Goal: Task Accomplishment & Management: Manage account settings

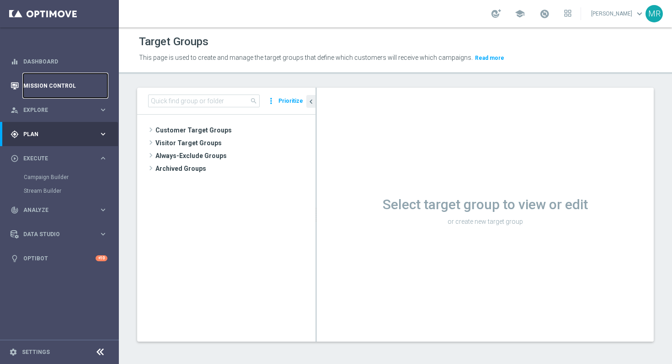
click at [47, 87] on link "Mission Control" at bounding box center [65, 86] width 84 height 24
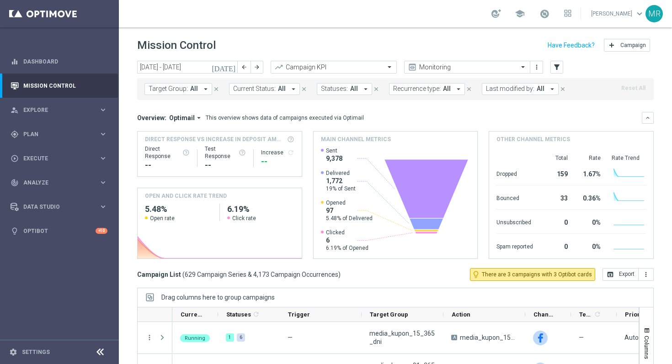
click at [176, 93] on span "Target Group:" at bounding box center [168, 89] width 39 height 8
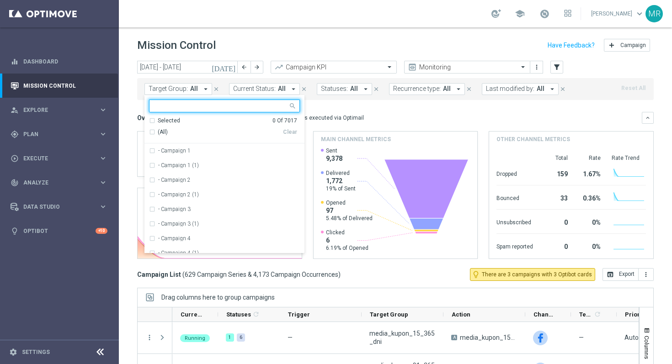
type input "A_PREM-PEXTRA_AUTO_CASHDROP_WELCOME_PW_MRKT_WEEKLY"
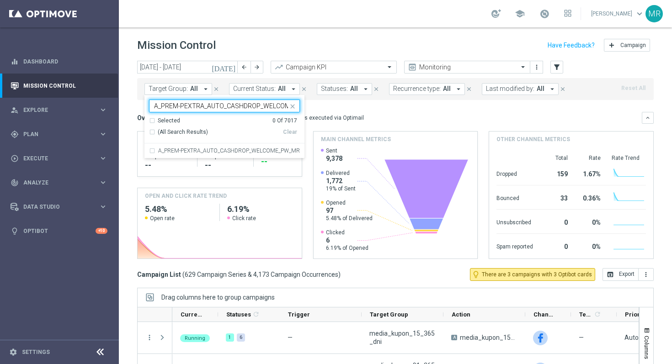
scroll to position [0, 62]
drag, startPoint x: 287, startPoint y: 107, endPoint x: 337, endPoint y: 120, distance: 51.7
click at [337, 120] on div "[DATE] [DATE] - [DATE] arrow_back arrow_forward Campaign KPI trending_up Monito…" at bounding box center [395, 208] width 553 height 295
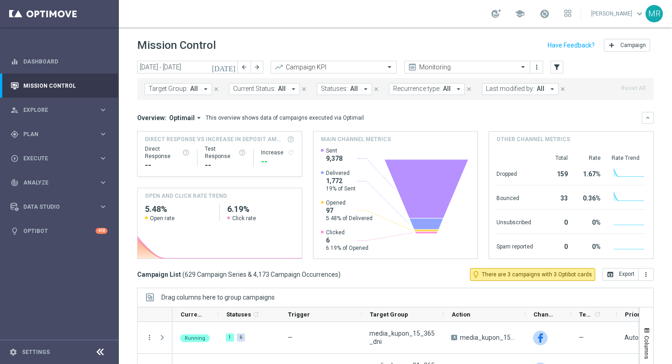
click at [188, 93] on button "Target Group: All arrow_drop_down" at bounding box center [179, 89] width 68 height 12
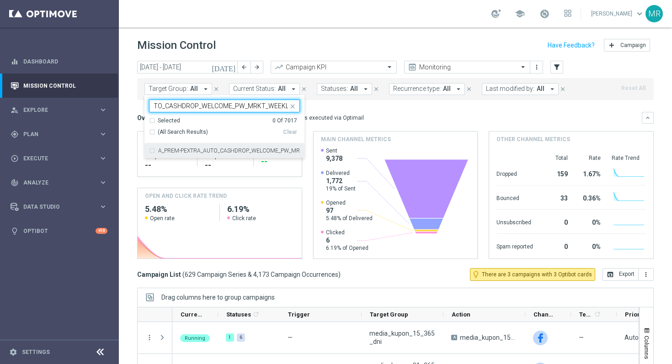
click at [179, 153] on label "A_PREM-PEXTRA_AUTO_CASHDROP_WELCOME_PW_MRKT_WEEKLY" at bounding box center [229, 150] width 142 height 5
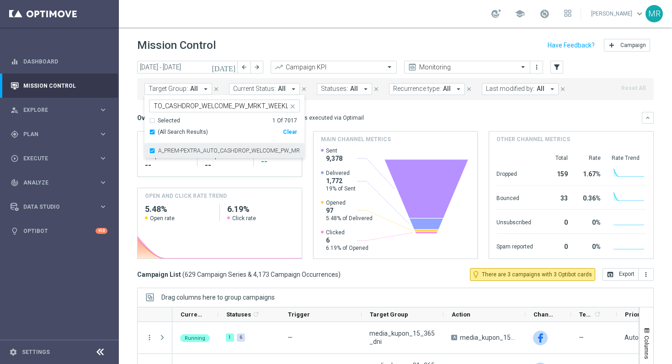
scroll to position [0, 0]
click at [191, 100] on div "A_PREM-PEXTRA_AUTO_CASHDROP_WELCOME_PW_MRKT_WEEKLY A_PREM-PEXTRA_AUTO_CASHDROP_…" at bounding box center [224, 106] width 151 height 13
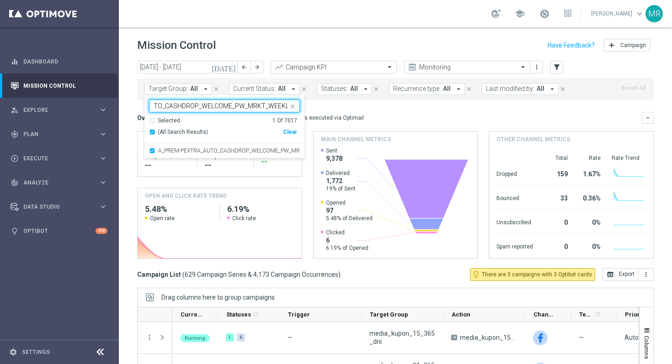
click at [192, 102] on div "A_PREM-PEXTRA_AUTO_CASHDROP_WELCOME_PW_MRKT_WEEKLY A_PREM-PEXTRA_AUTO_CASHDROP_…" at bounding box center [219, 105] width 139 height 11
click at [204, 107] on input "A_PREM-PEXTRA_AUTO_CASHDROP_WELCOME_PW_MRKT_WEEKLY" at bounding box center [221, 106] width 134 height 8
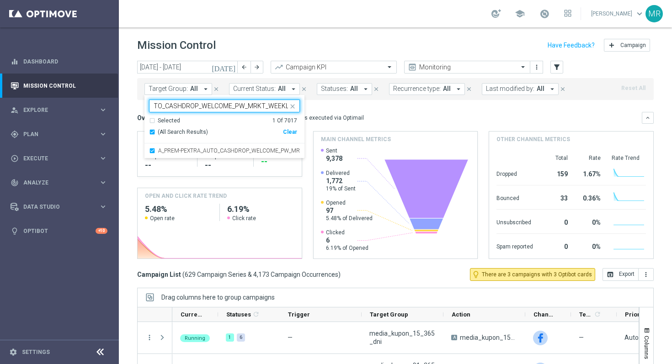
click at [204, 107] on input "A_PREM-PEXTRA_AUTO_CASHDROP_WELCOME_PW_MRKT_WEEKLY" at bounding box center [221, 106] width 134 height 8
paste input "OFFER_WELCOME_PW_BEZ"
click at [179, 148] on label "A_PREM-PEXTRA_AUTO_OFFER_WELCOME_PW_BEZ_MRKT_WEEKLY" at bounding box center [229, 150] width 142 height 5
type input "A_PREM-PEXTRA_AUTO_OFFER_WELCOME_PW_BEZ_MRKT_WEEKLY"
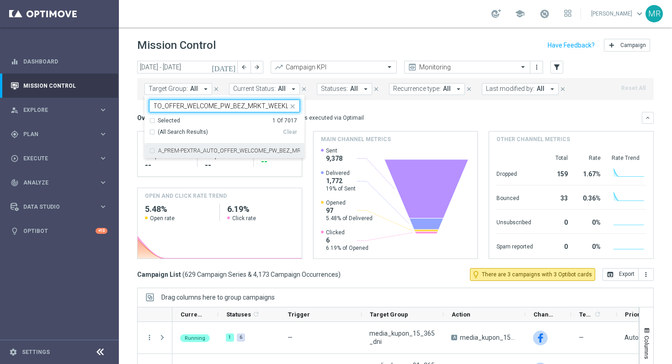
scroll to position [0, 0]
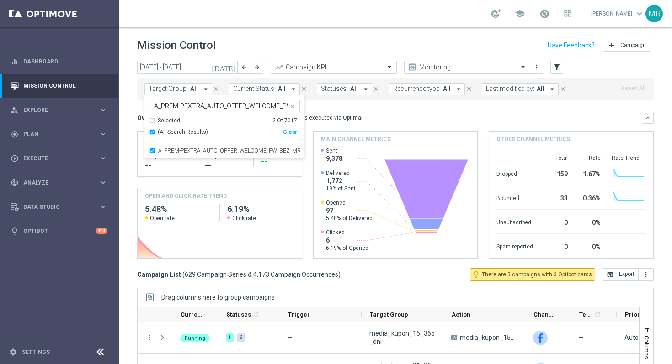
click at [318, 107] on mini-dashboard "Overview: Optimail arrow_drop_down This overview shows data of campaigns execut…" at bounding box center [395, 184] width 517 height 168
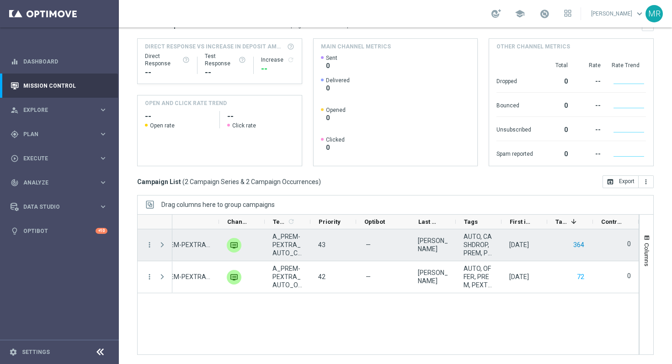
click at [579, 243] on button "364" at bounding box center [579, 245] width 13 height 11
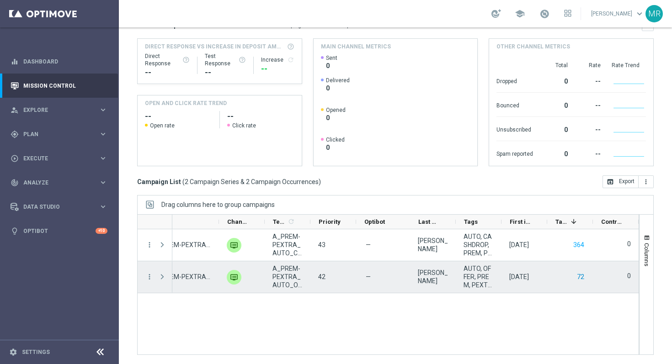
click at [582, 276] on button "72" at bounding box center [580, 277] width 9 height 11
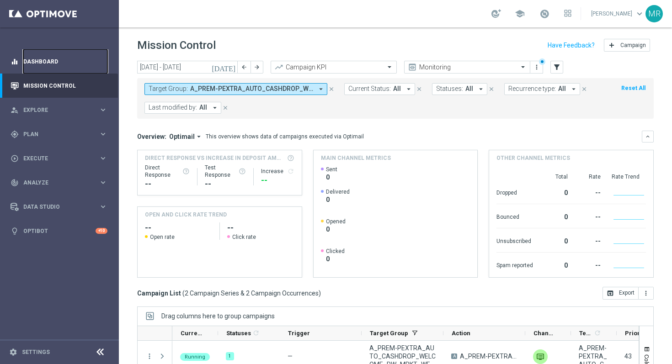
click at [47, 63] on link "Dashboard" at bounding box center [65, 61] width 84 height 24
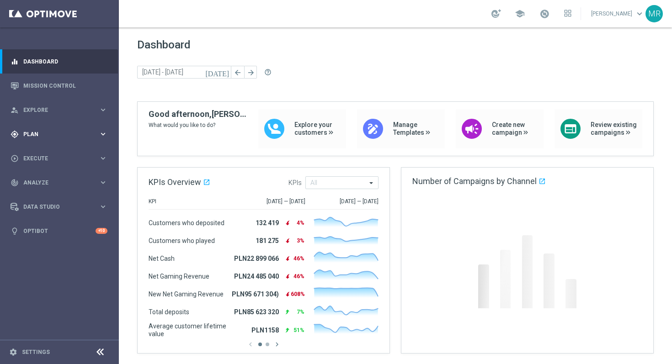
click at [45, 129] on div "gps_fixed Plan keyboard_arrow_right" at bounding box center [59, 134] width 118 height 24
click at [45, 150] on link "Target Groups" at bounding box center [59, 153] width 71 height 7
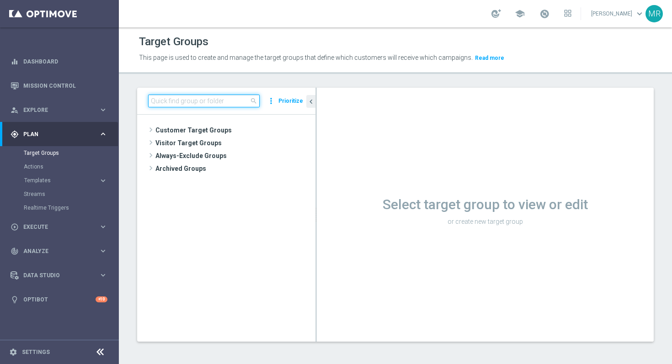
click at [195, 97] on input at bounding box center [204, 101] width 112 height 13
paste input "A_PREM-PEXTRA_AUTO_CASHDROP_WELCOME_PW_MRKT_WEEKLY"
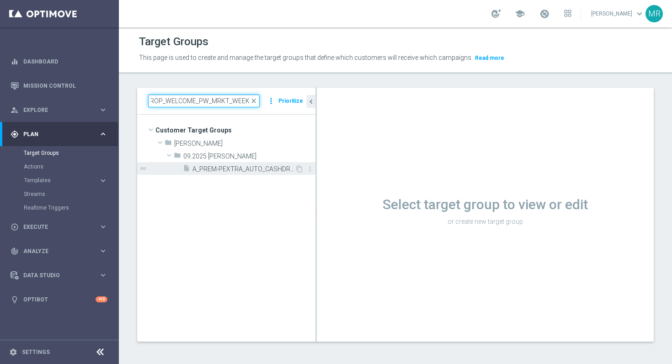
type input "A_PREM-PEXTRA_AUTO_CASHDROP_WELCOME_PW_MRKT_WEEKLY"
click at [226, 168] on span "A_PREM-PEXTRA_AUTO_CASHDROP_WELCOME_PW_MRKT_WEEKLY" at bounding box center [244, 170] width 102 height 8
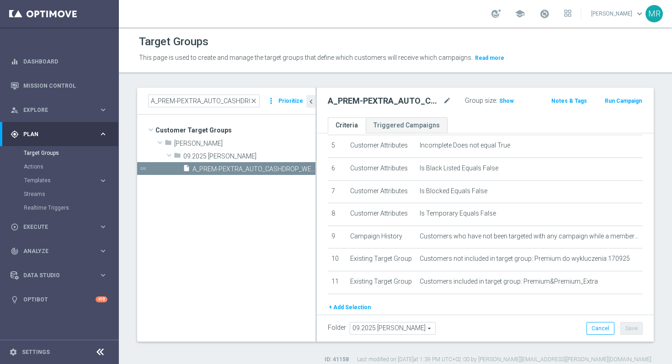
scroll to position [115, 0]
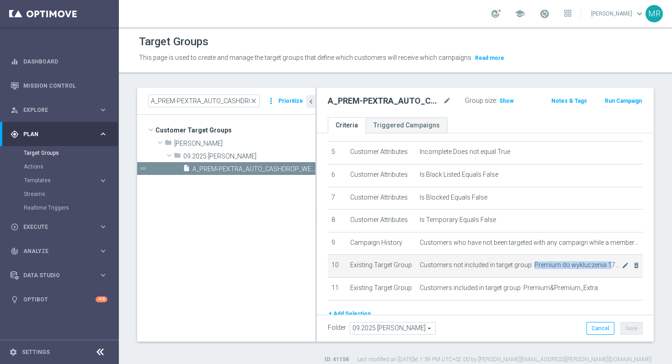
drag, startPoint x: 533, startPoint y: 267, endPoint x: 607, endPoint y: 267, distance: 74.5
click at [607, 267] on span "Customers not included in target group: Premium do wykluczenia 170925" at bounding box center [521, 266] width 202 height 8
click at [533, 265] on span "Customers not included in target group: Premium do wykluczenia 170925" at bounding box center [521, 266] width 202 height 8
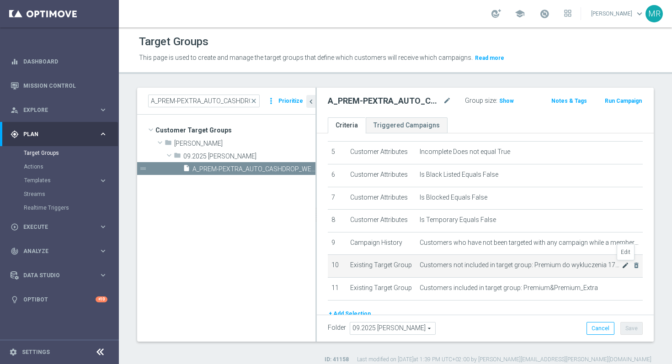
click at [627, 265] on icon "mode_edit" at bounding box center [625, 265] width 7 height 7
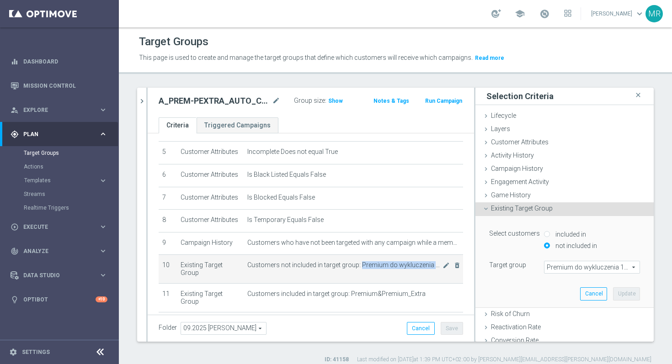
drag, startPoint x: 359, startPoint y: 265, endPoint x: 439, endPoint y: 268, distance: 79.6
click at [439, 268] on span "Customers not included in target group: Premium do wykluczenia 170925" at bounding box center [344, 266] width 195 height 8
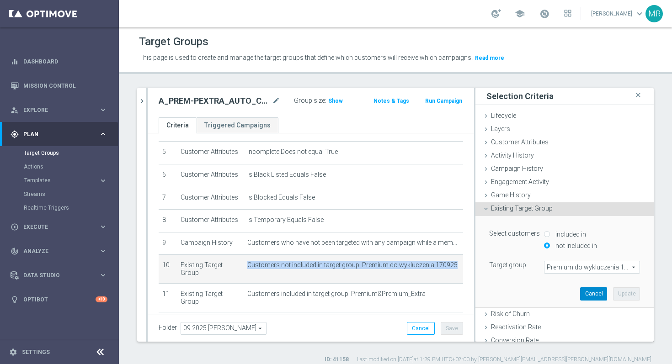
click at [595, 294] on button "Cancel" at bounding box center [593, 294] width 27 height 13
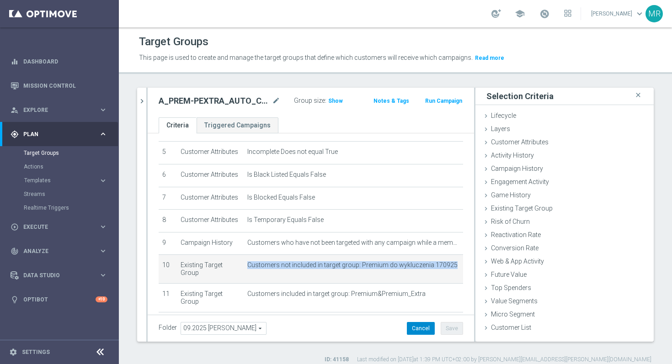
click at [424, 331] on button "Cancel" at bounding box center [421, 328] width 28 height 13
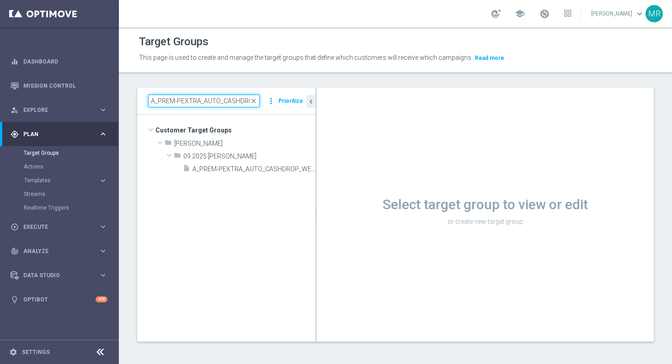
click at [231, 103] on input "A_PREM-PEXTRA_AUTO_CASHDROP_WELCOME_PW_MRKT_WEEKLY" at bounding box center [204, 101] width 112 height 13
click at [255, 103] on span "close" at bounding box center [253, 100] width 7 height 7
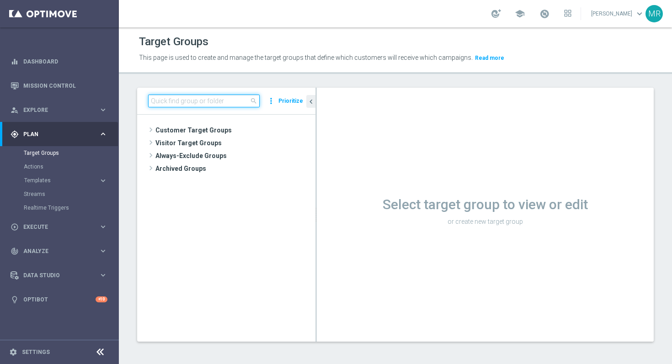
click at [244, 100] on input at bounding box center [204, 101] width 112 height 13
paste input "Customers not included in target group: Premium do wykluczenia 170925"
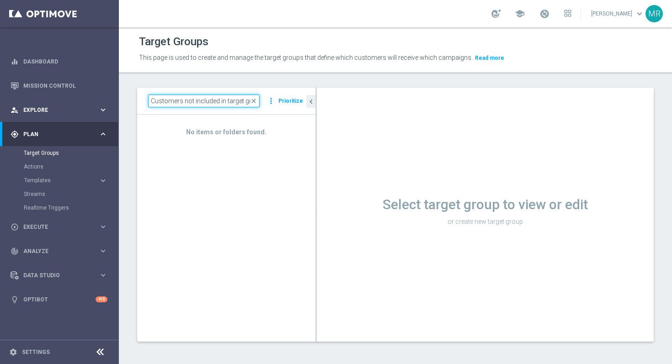
drag, startPoint x: 160, startPoint y: 101, endPoint x: 68, endPoint y: 99, distance: 92.4
click at [68, 99] on main "equalizer Dashboard Mission Control" at bounding box center [336, 182] width 672 height 364
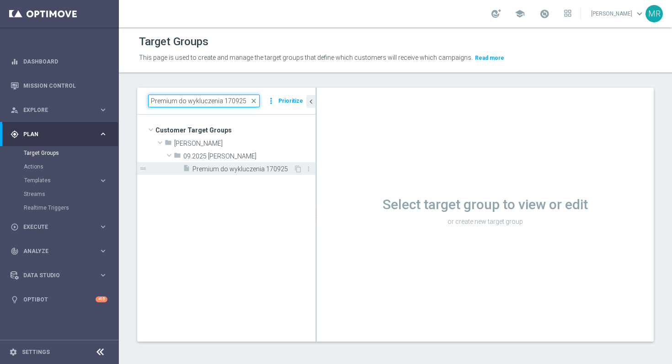
type input "Premium do wykluczenia 170925"
click at [235, 173] on div "insert_drive_file Premium do wykluczenia 170925" at bounding box center [238, 168] width 111 height 13
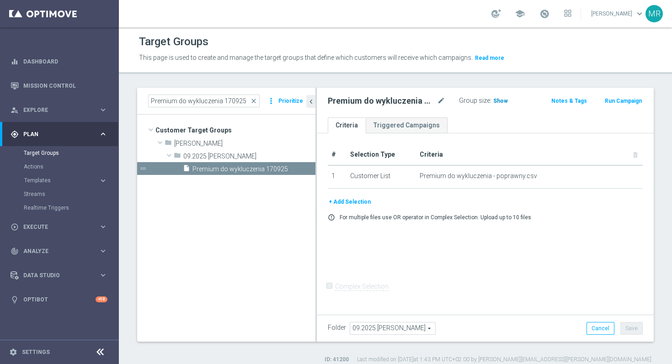
click at [503, 104] on h3 "Show" at bounding box center [501, 101] width 16 height 10
click at [349, 205] on button "+ Add Selection" at bounding box center [350, 202] width 44 height 10
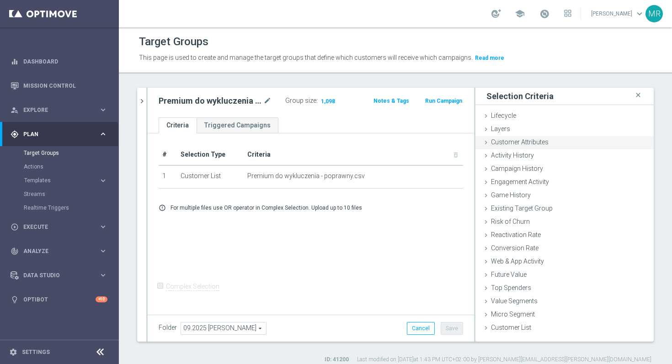
click at [527, 143] on span "Customer Attributes" at bounding box center [520, 142] width 58 height 7
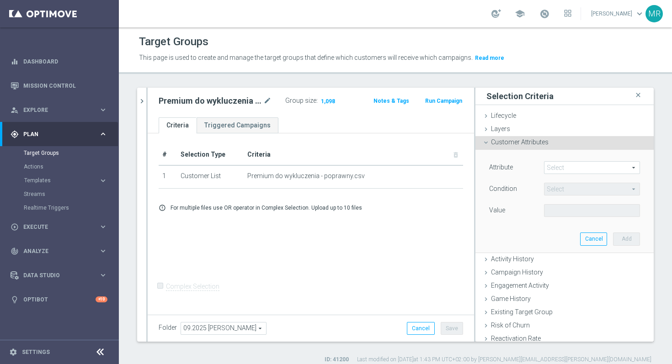
click at [553, 168] on span at bounding box center [592, 168] width 95 height 12
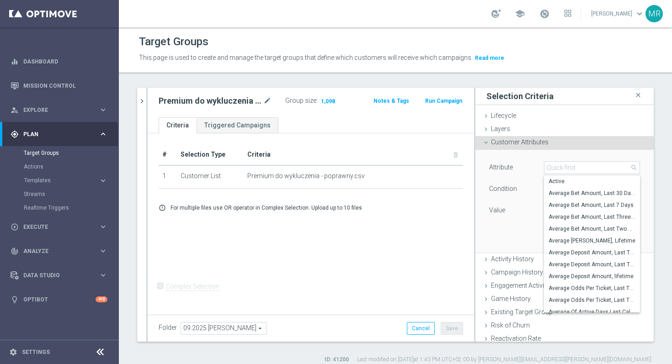
click at [650, 173] on div "Attribute Select arrow_drop_down search Active Average Bet Amount, Last 30 Days…" at bounding box center [565, 201] width 178 height 103
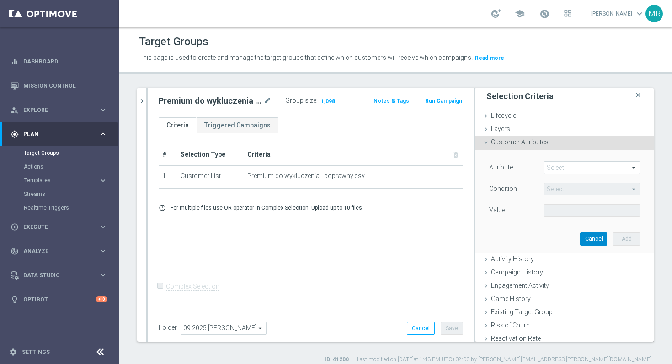
click at [601, 240] on button "Cancel" at bounding box center [593, 239] width 27 height 13
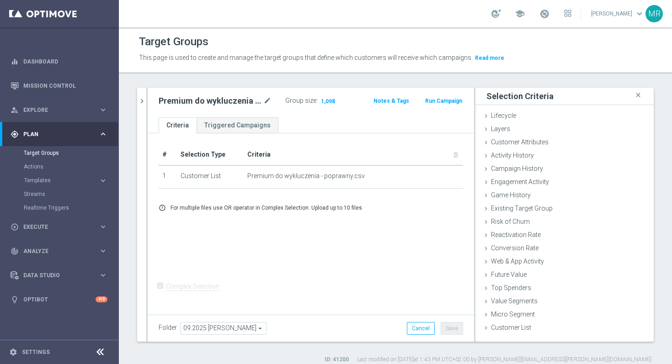
click at [239, 275] on div "# Selection Type Criteria delete_forever 1 Customer List Premium do wykluczenia…" at bounding box center [311, 224] width 327 height 180
click at [516, 143] on span "Customer Attributes" at bounding box center [520, 142] width 58 height 7
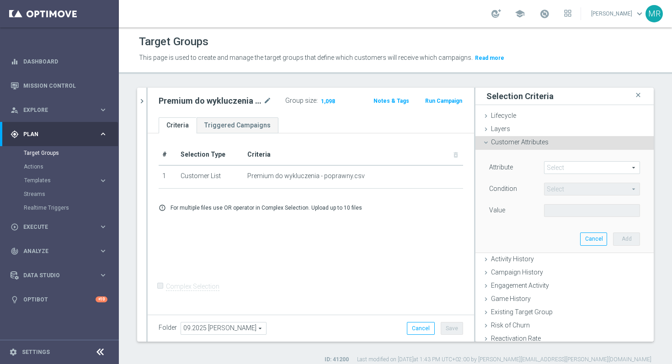
click at [565, 173] on span at bounding box center [592, 168] width 95 height 12
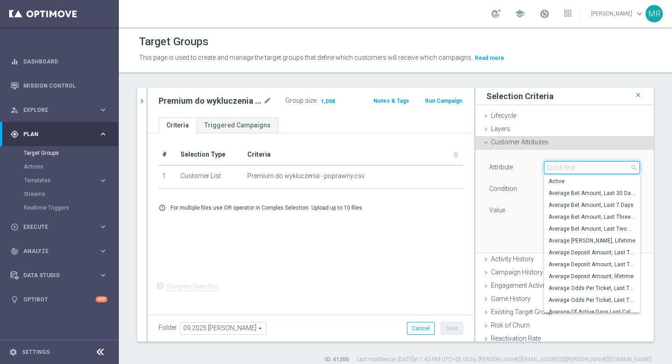
click at [568, 171] on input "search" at bounding box center [592, 167] width 96 height 13
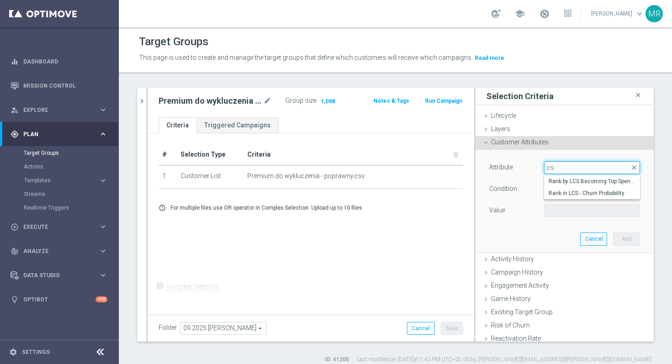
type input "c"
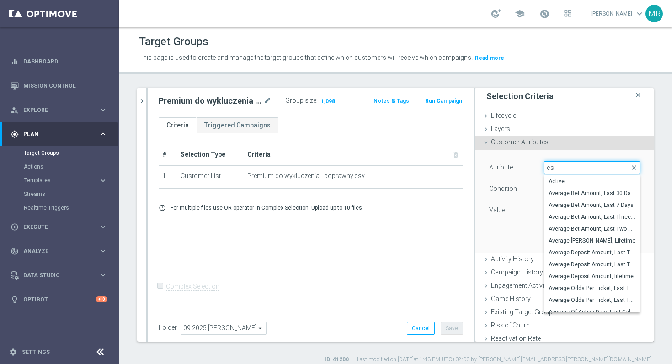
type input "csv"
click at [665, 126] on div "Premium do wykluczenia 170925 close more_vert Prioritize Customer Target Groups…" at bounding box center [395, 226] width 553 height 276
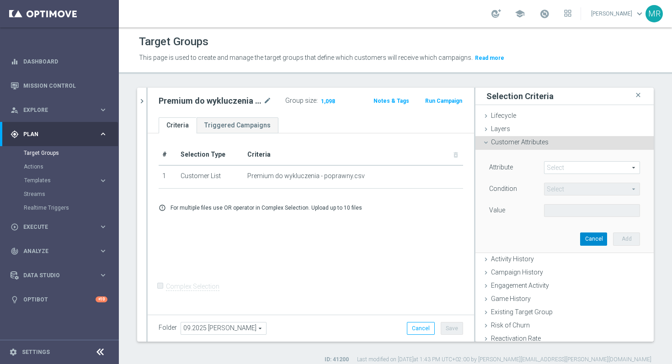
click at [588, 238] on button "Cancel" at bounding box center [593, 239] width 27 height 13
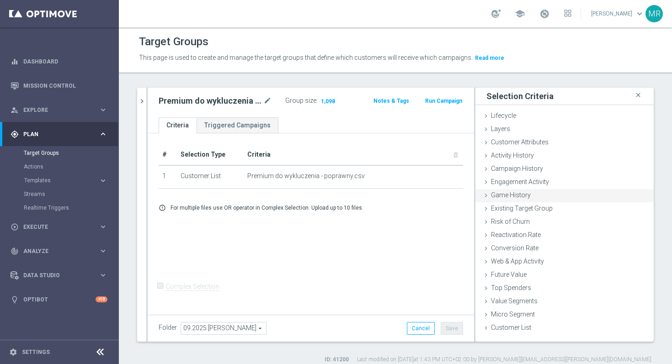
scroll to position [9, 0]
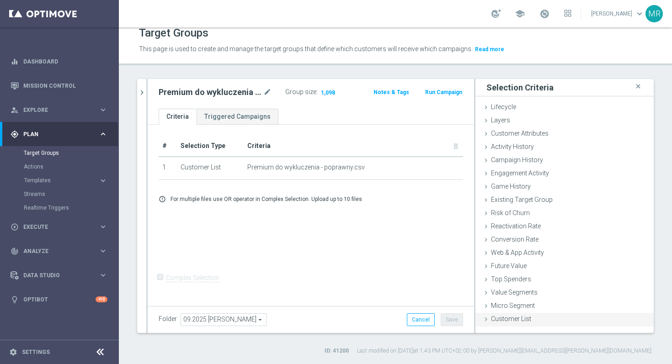
click at [514, 316] on span "Customer List" at bounding box center [511, 319] width 40 height 7
click at [488, 322] on icon at bounding box center [485, 319] width 7 height 7
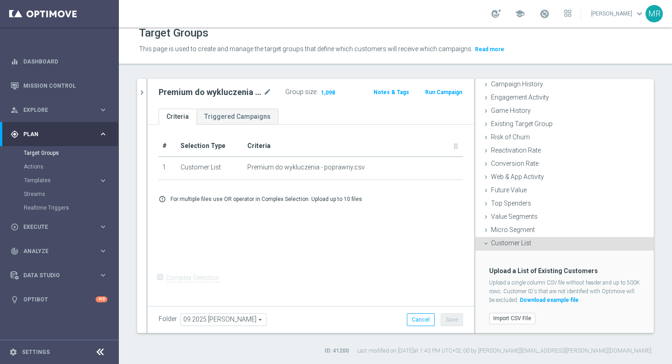
click at [550, 298] on link "Download example file" at bounding box center [549, 300] width 59 height 6
click at [513, 319] on label "Import CSV File" at bounding box center [512, 318] width 46 height 11
click at [0, 0] on input "Import CSV File" at bounding box center [0, 0] width 0 height 0
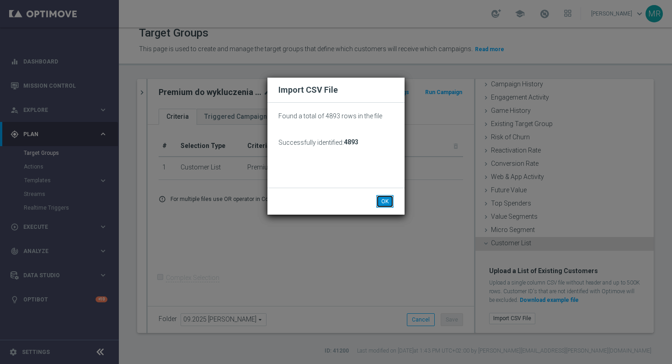
click at [388, 203] on button "OK" at bounding box center [384, 201] width 17 height 13
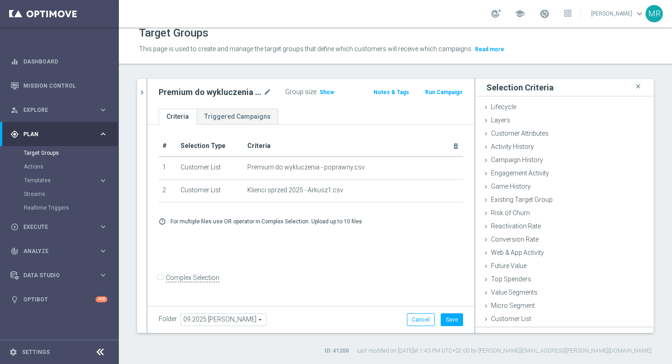
scroll to position [0, 0]
click at [453, 322] on button "Save" at bounding box center [452, 320] width 22 height 13
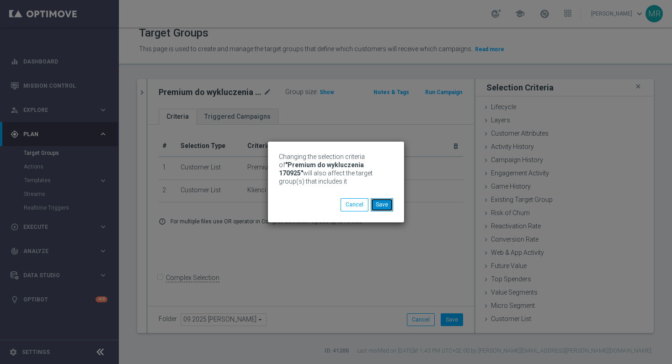
click at [387, 203] on button "Save" at bounding box center [382, 204] width 22 height 13
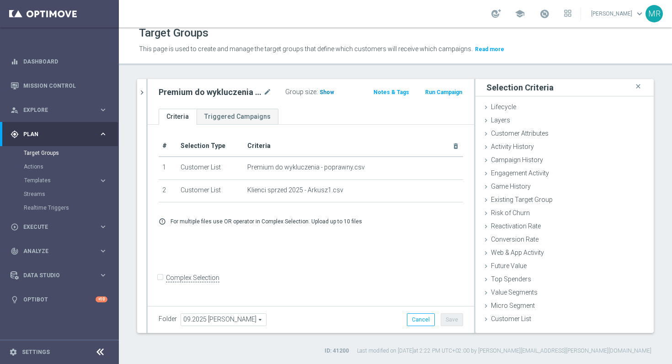
click at [328, 93] on span "Show" at bounding box center [327, 92] width 15 height 6
click at [163, 285] on input "Complex Selection" at bounding box center [162, 279] width 6 height 13
checkbox input "true"
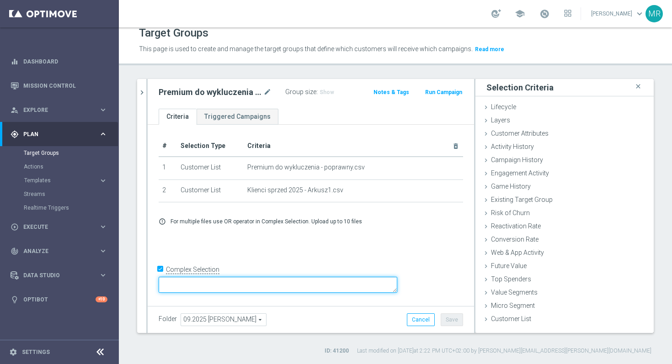
click at [254, 281] on textarea at bounding box center [278, 285] width 239 height 16
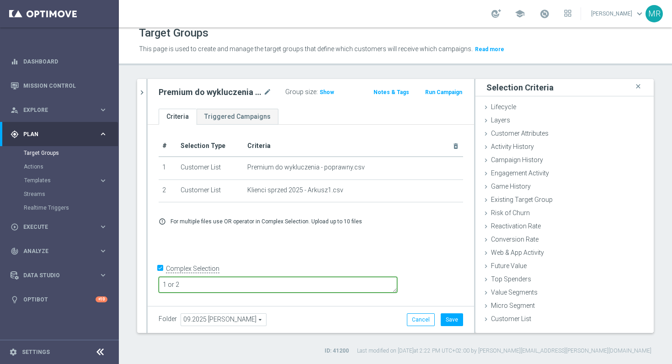
type textarea "1 or 2"
click at [325, 98] on div "Group size : Show" at bounding box center [324, 92] width 79 height 13
click at [327, 90] on span "Show" at bounding box center [327, 92] width 15 height 6
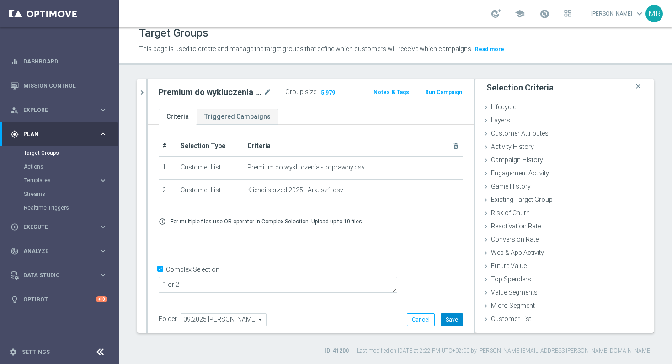
click at [454, 323] on button "Save" at bounding box center [452, 320] width 22 height 13
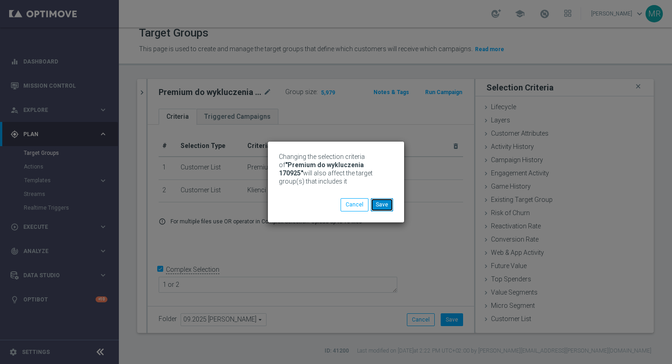
click at [387, 210] on button "Save" at bounding box center [382, 204] width 22 height 13
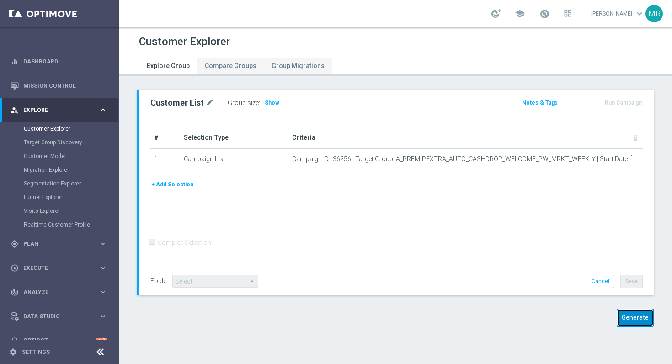
click at [642, 315] on button "Generate" at bounding box center [635, 318] width 37 height 18
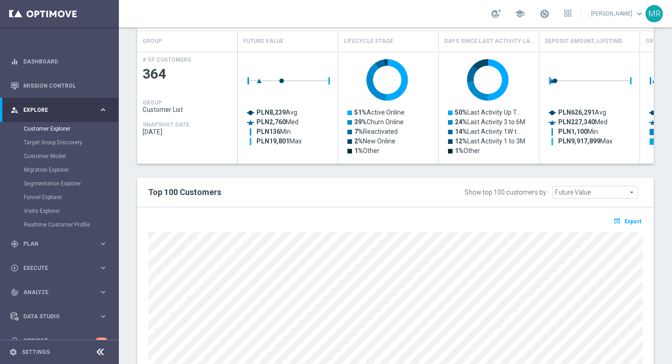
scroll to position [323, 0]
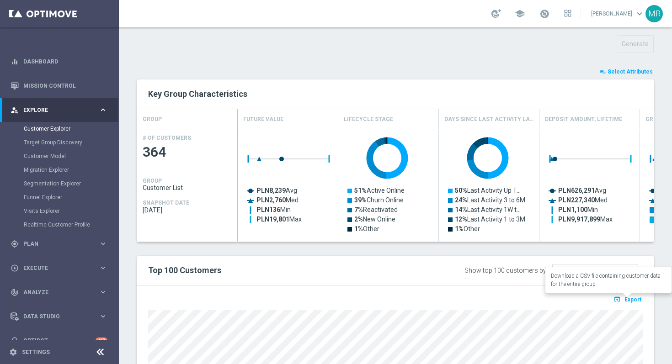
click at [633, 295] on button "open_in_browser Export" at bounding box center [627, 300] width 31 height 12
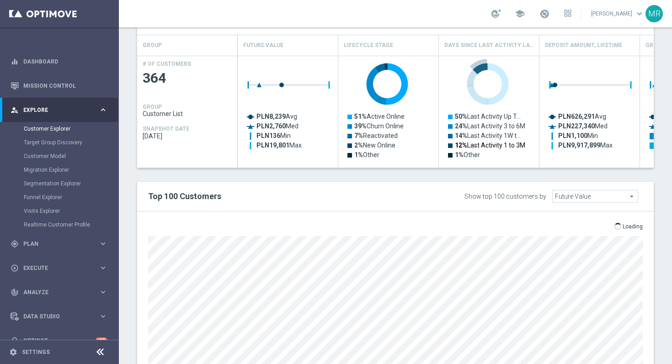
scroll to position [491, 0]
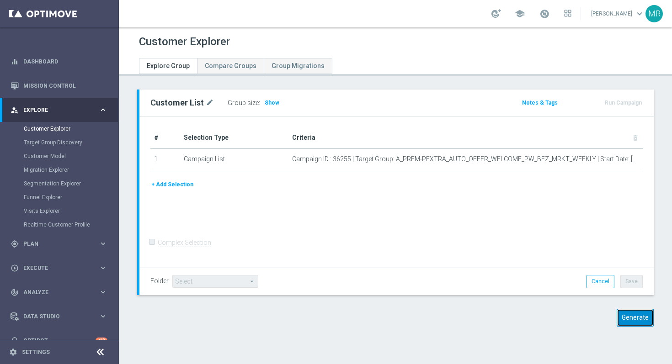
click at [638, 321] on button "Generate" at bounding box center [635, 318] width 37 height 18
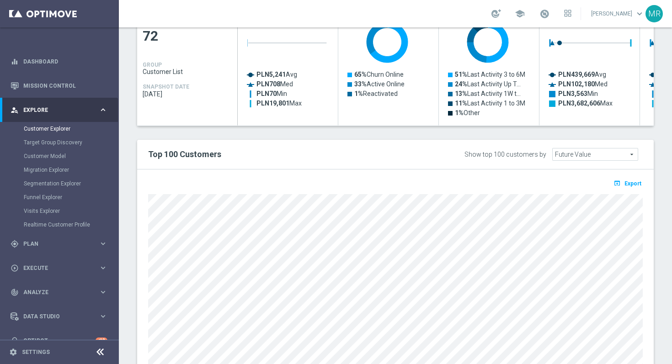
scroll to position [447, 0]
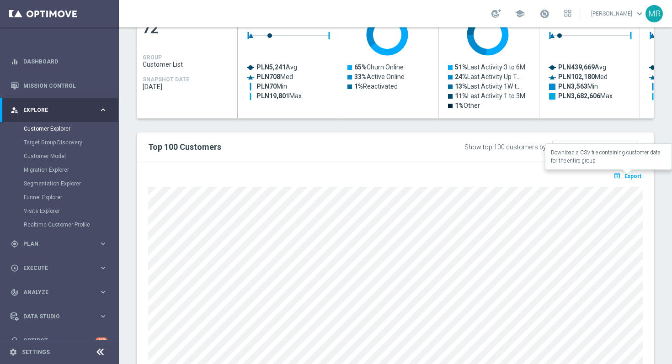
click at [633, 171] on button "open_in_browser Export" at bounding box center [627, 176] width 31 height 12
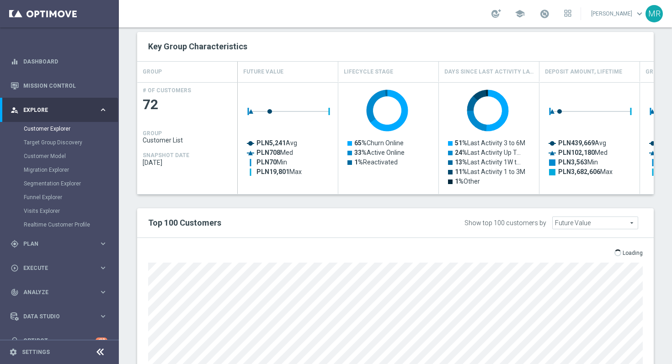
scroll to position [357, 0]
